Goal: Navigation & Orientation: Understand site structure

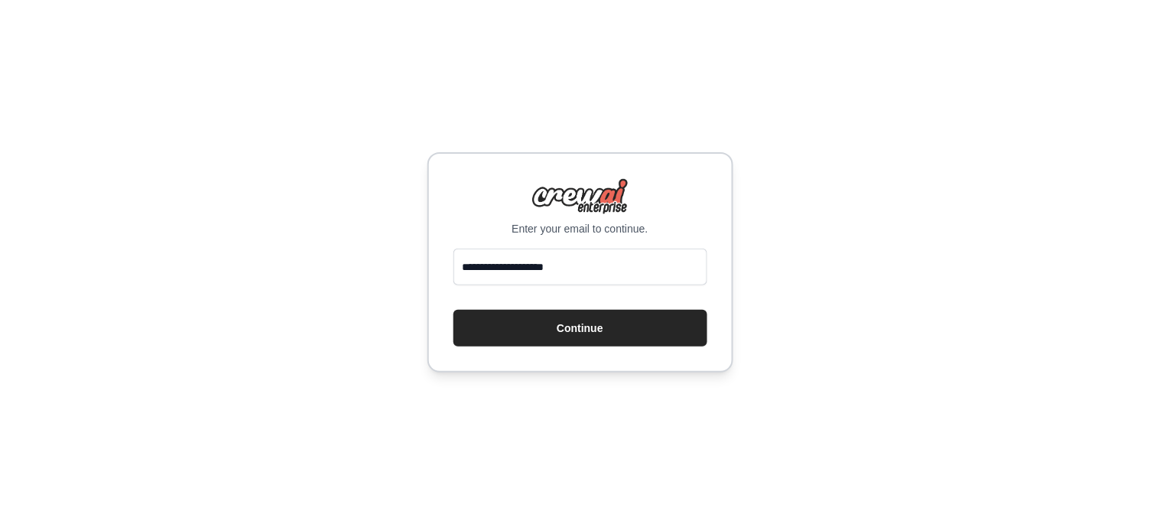
click at [570, 327] on button "Continue" at bounding box center [581, 328] width 254 height 37
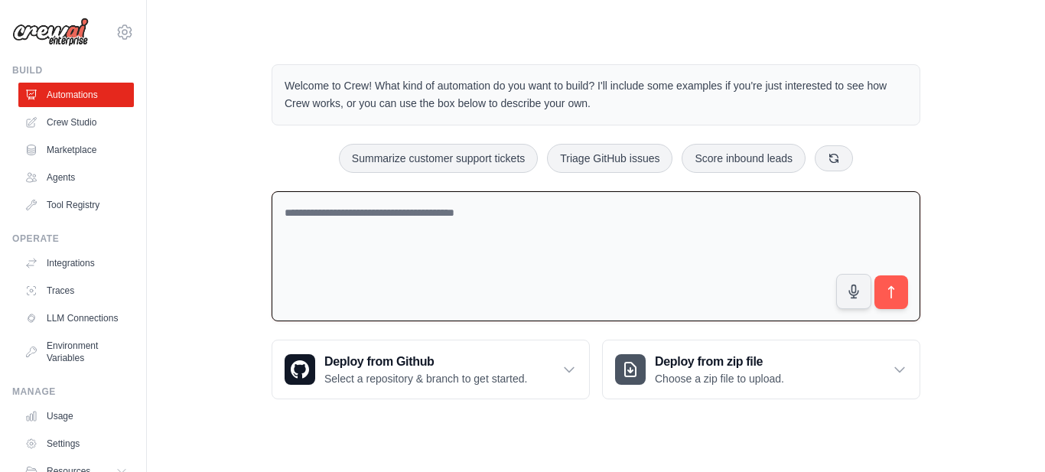
drag, startPoint x: 480, startPoint y: 216, endPoint x: 405, endPoint y: 216, distance: 74.2
click at [405, 216] on textarea at bounding box center [596, 256] width 649 height 131
drag, startPoint x: 447, startPoint y: 219, endPoint x: 353, endPoint y: 206, distance: 95.0
click at [353, 206] on textarea at bounding box center [596, 256] width 649 height 131
click at [90, 123] on link "Crew Studio" at bounding box center [77, 122] width 115 height 24
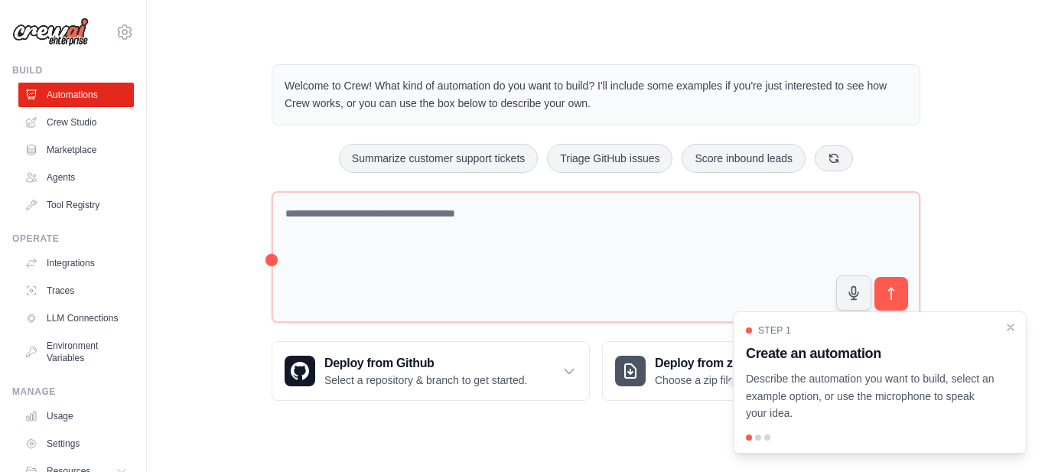
click at [90, 123] on link "Crew Studio" at bounding box center [75, 122] width 115 height 24
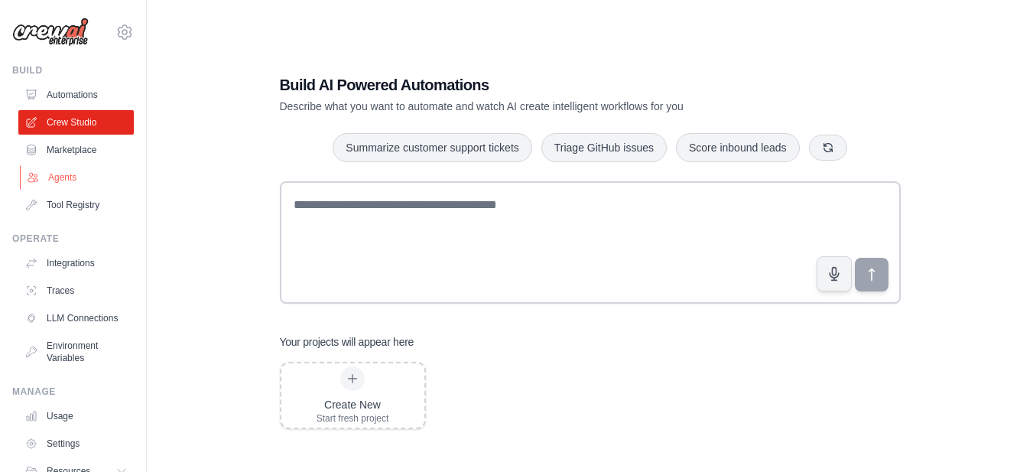
click at [64, 171] on link "Agents" at bounding box center [77, 177] width 115 height 24
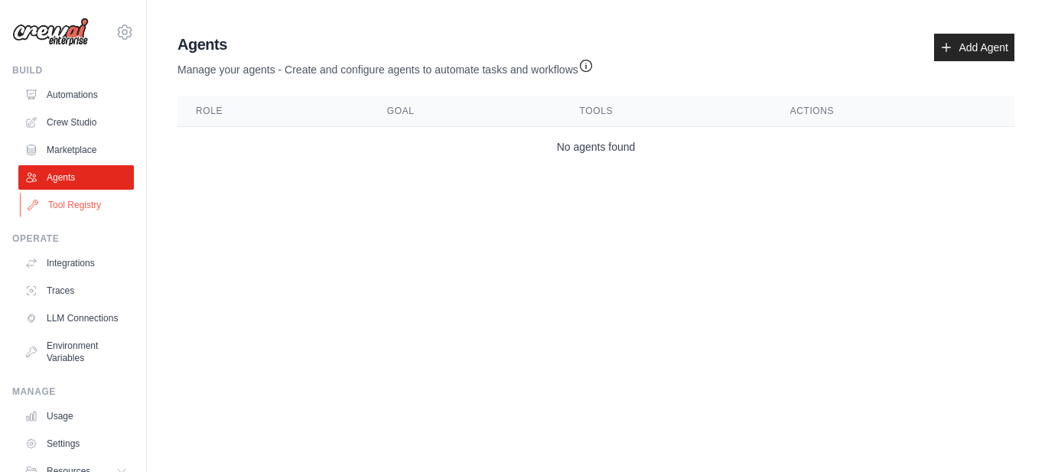
click at [64, 203] on link "Tool Registry" at bounding box center [77, 205] width 115 height 24
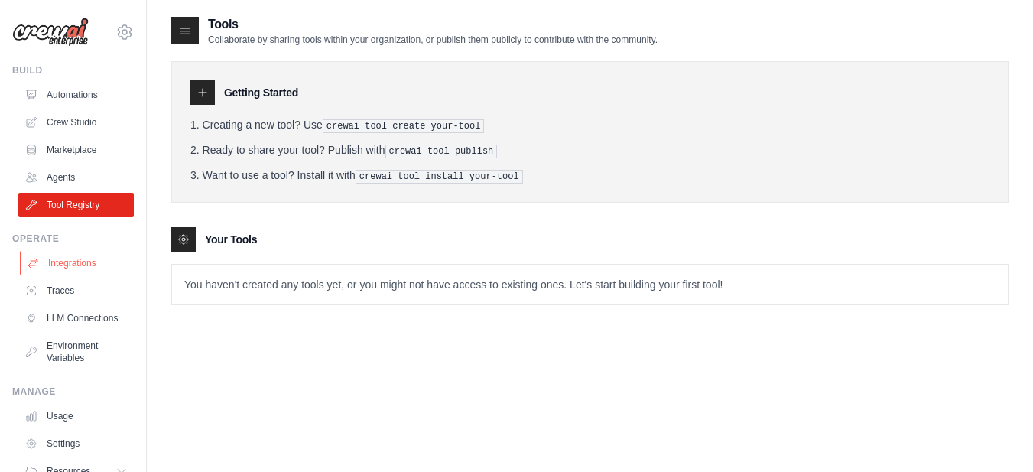
click at [66, 262] on link "Integrations" at bounding box center [77, 263] width 115 height 24
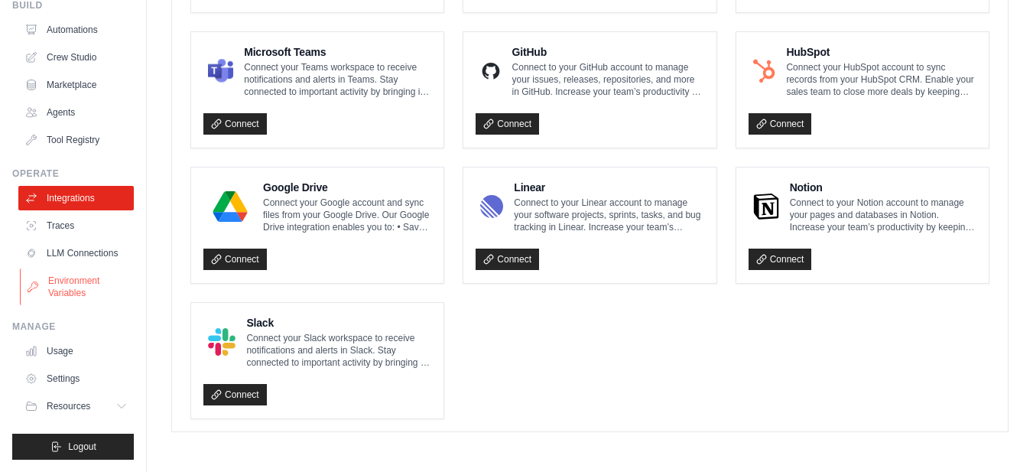
scroll to position [77, 0]
click at [57, 213] on link "Traces" at bounding box center [77, 225] width 115 height 24
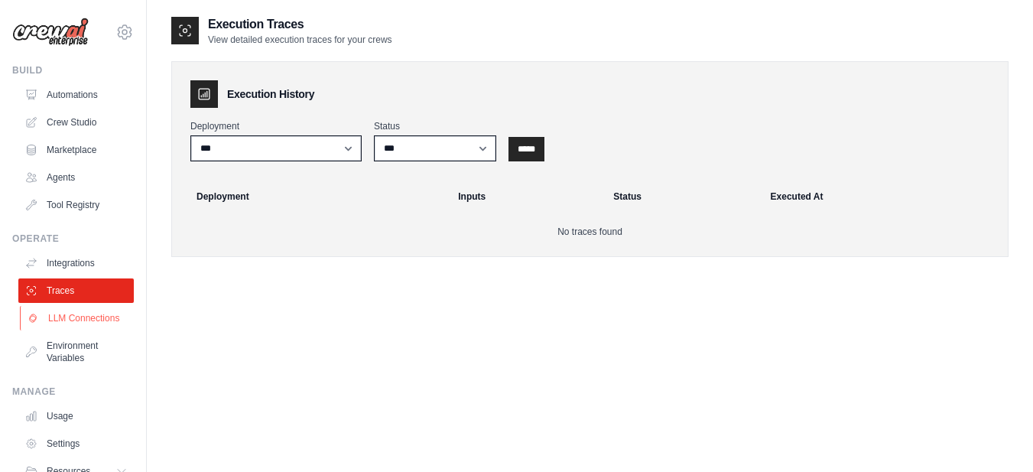
click at [63, 330] on link "LLM Connections" at bounding box center [77, 318] width 115 height 24
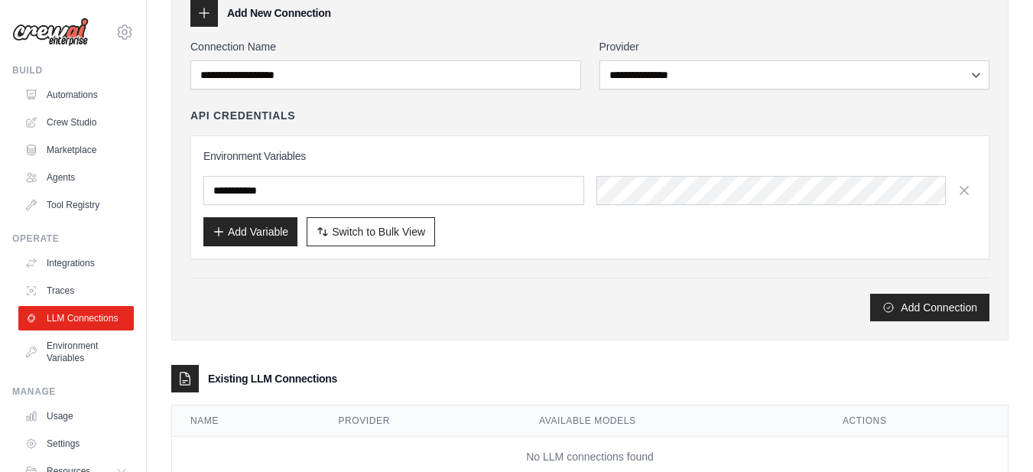
scroll to position [83, 0]
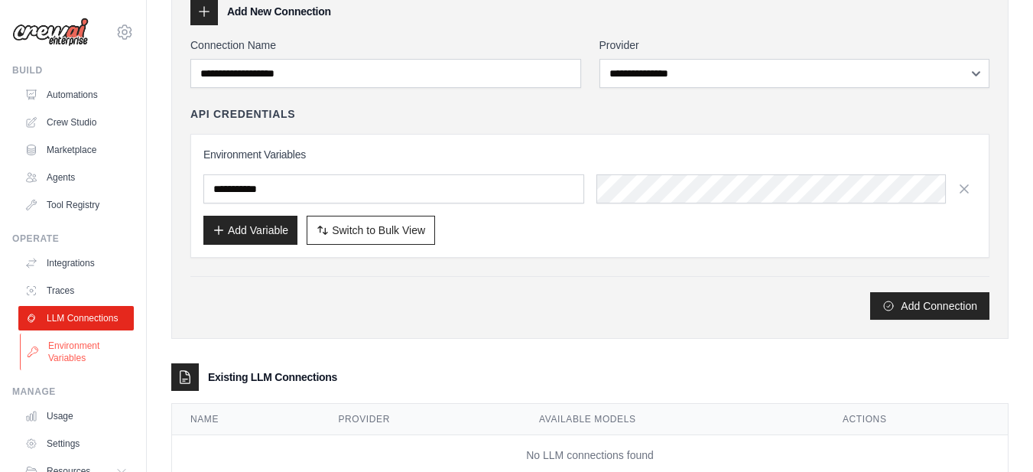
click at [92, 353] on link "Environment Variables" at bounding box center [77, 351] width 115 height 37
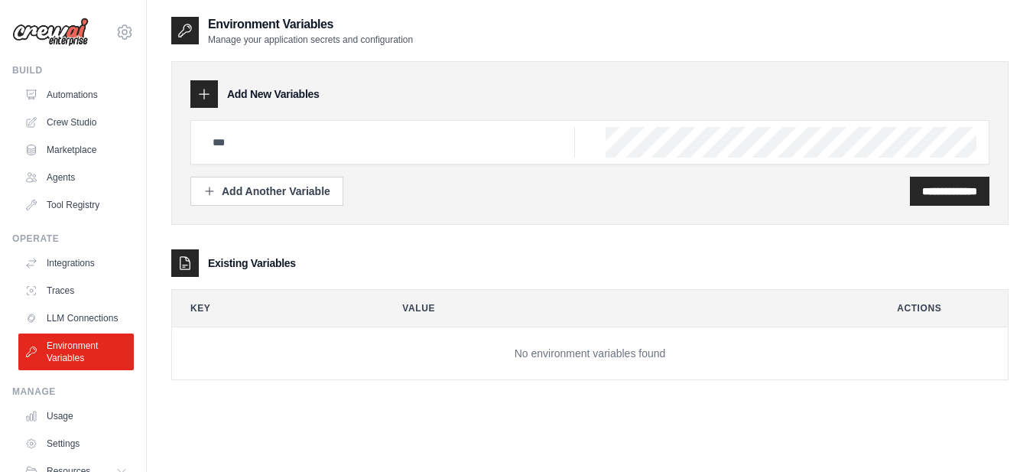
click at [71, 23] on img at bounding box center [50, 32] width 76 height 29
click at [50, 31] on img at bounding box center [50, 32] width 76 height 29
click at [115, 28] on icon at bounding box center [124, 32] width 18 height 18
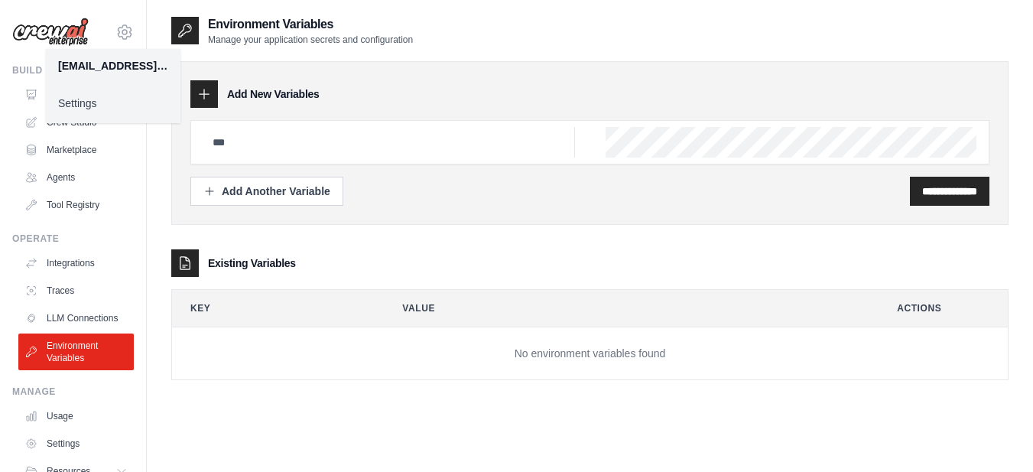
click at [100, 99] on link "Settings" at bounding box center [113, 103] width 135 height 28
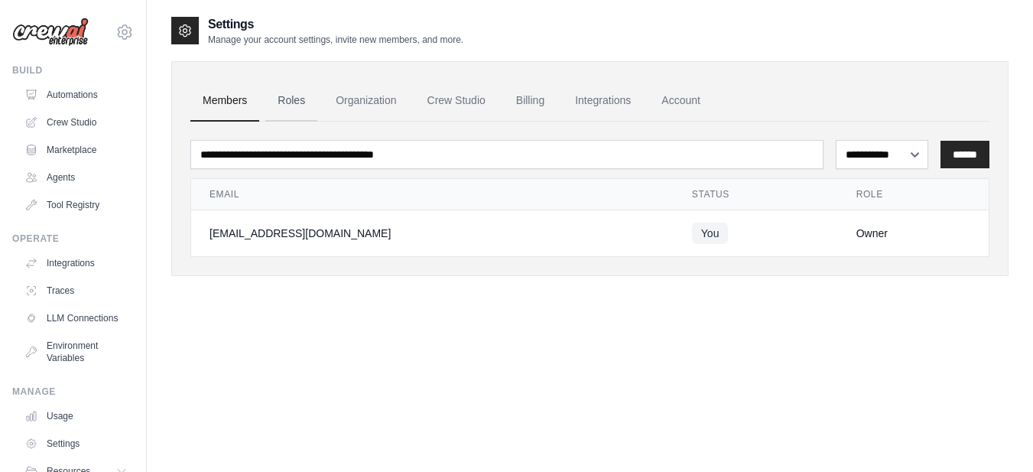
click at [280, 97] on link "Roles" at bounding box center [291, 100] width 52 height 41
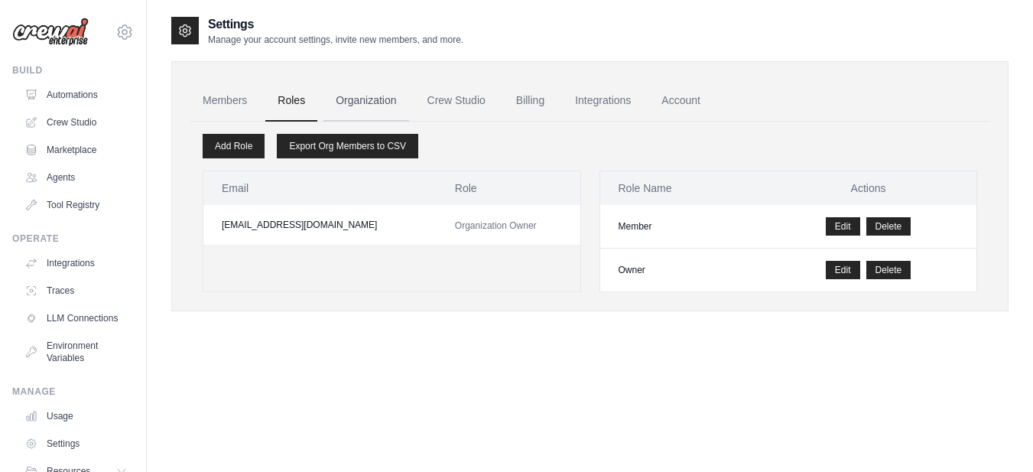
click at [360, 99] on link "Organization" at bounding box center [366, 100] width 85 height 41
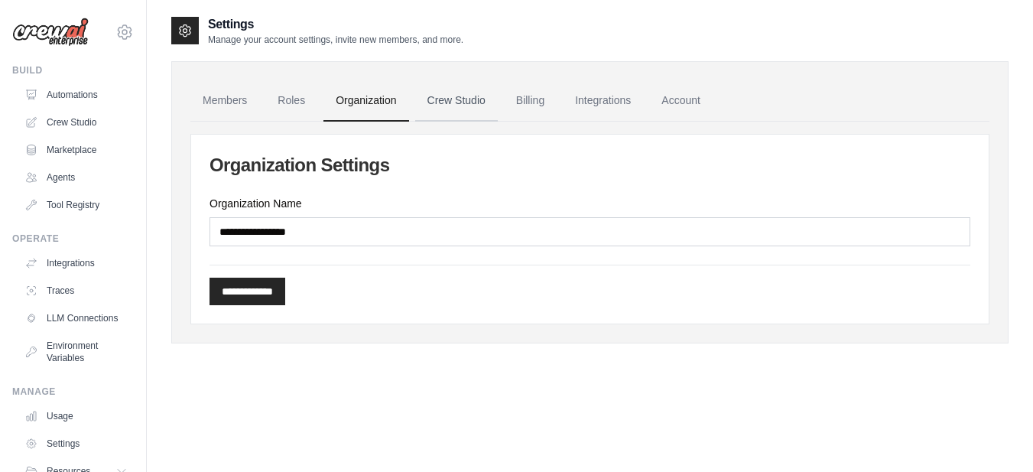
click at [452, 106] on link "Crew Studio" at bounding box center [456, 100] width 83 height 41
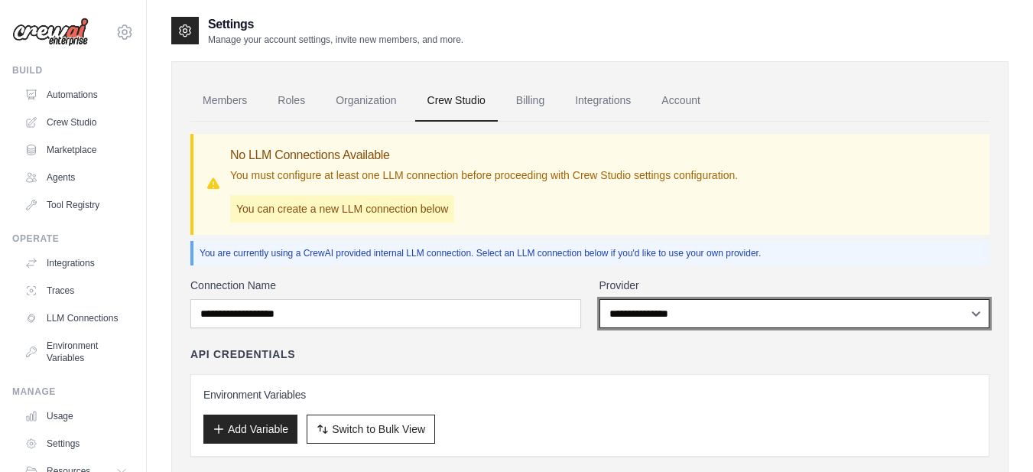
click at [974, 316] on select "**********" at bounding box center [795, 313] width 391 height 29
click at [977, 316] on select "**********" at bounding box center [795, 313] width 391 height 29
click at [868, 320] on select "**********" at bounding box center [795, 313] width 391 height 29
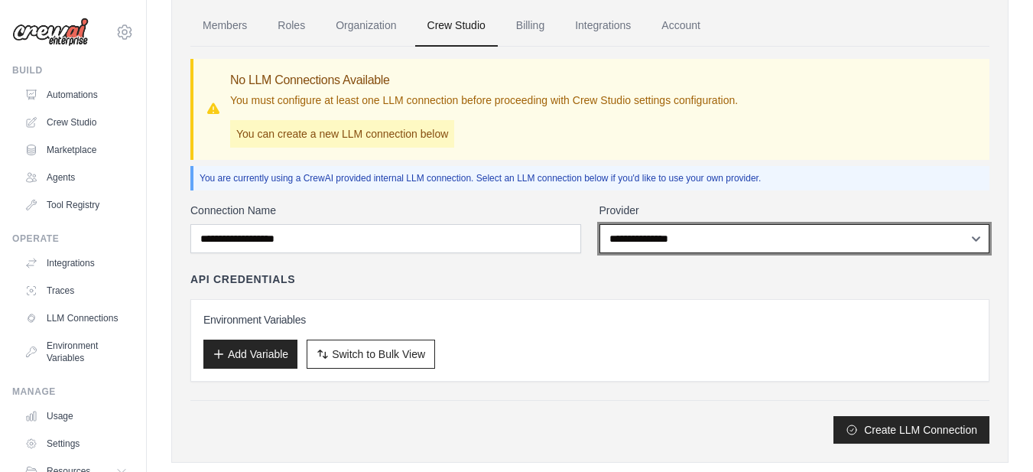
scroll to position [76, 0]
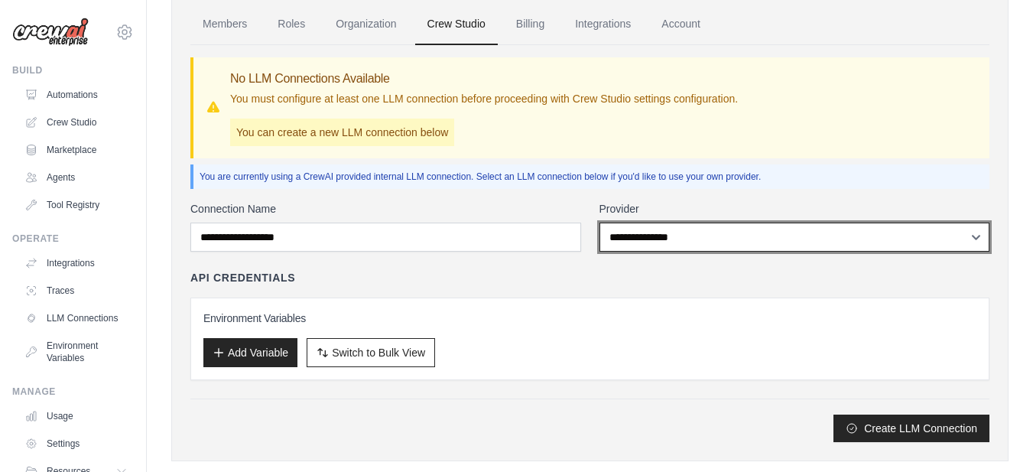
click at [813, 234] on select "**********" at bounding box center [795, 237] width 391 height 29
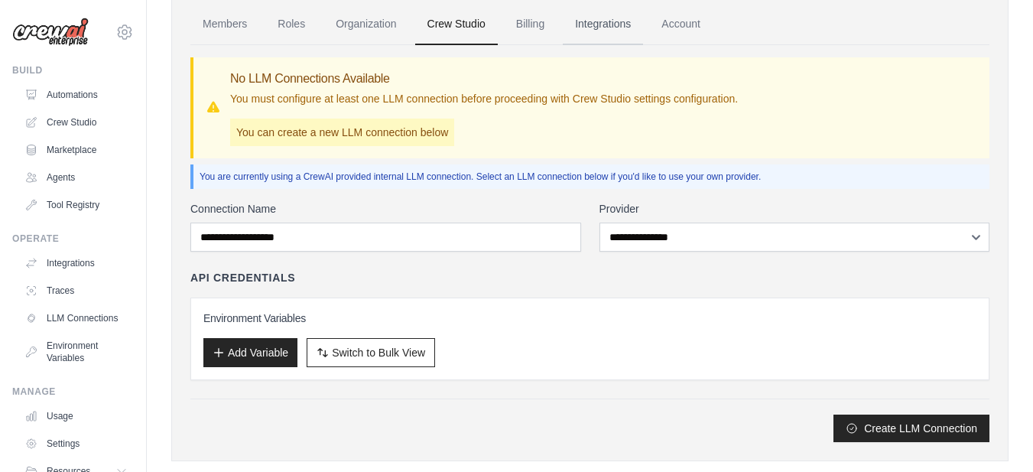
click at [594, 18] on link "Integrations" at bounding box center [603, 24] width 80 height 41
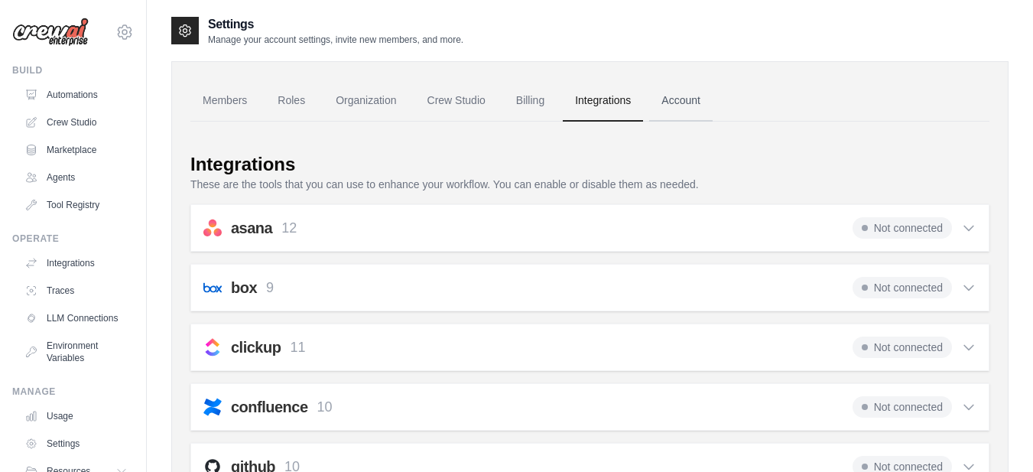
click at [668, 99] on link "Account" at bounding box center [680, 100] width 63 height 41
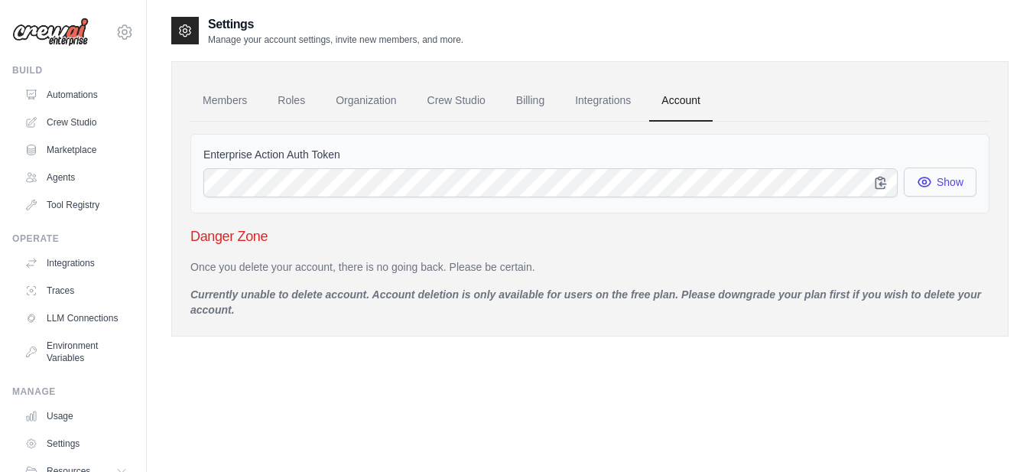
click at [915, 180] on button "Show" at bounding box center [940, 181] width 73 height 29
